Goal: Task Accomplishment & Management: Use online tool/utility

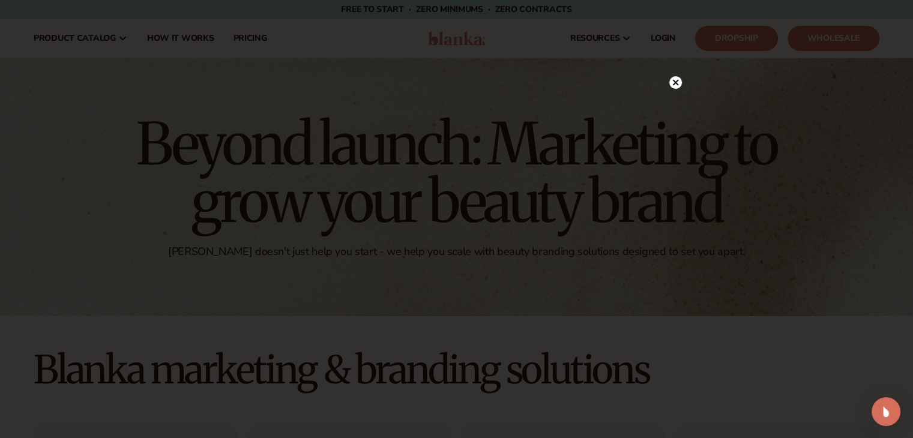
click at [674, 84] on icon at bounding box center [675, 82] width 6 height 6
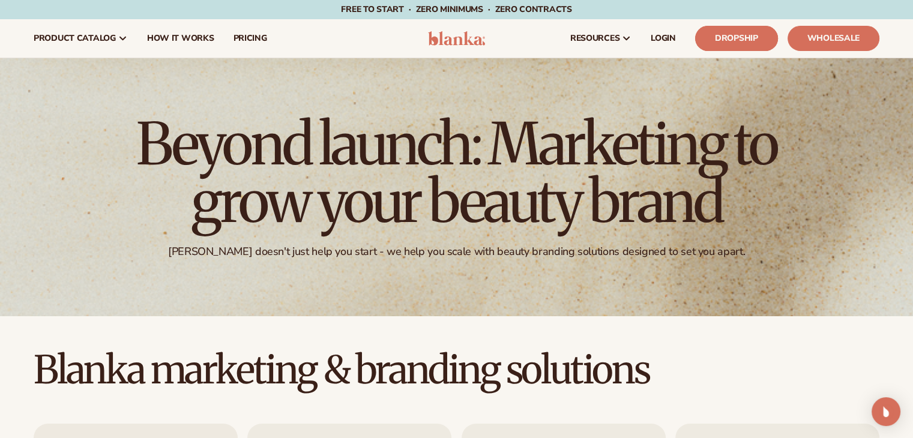
click at [733, 38] on link "Dropship" at bounding box center [736, 38] width 83 height 25
